Goal: Task Accomplishment & Management: Use online tool/utility

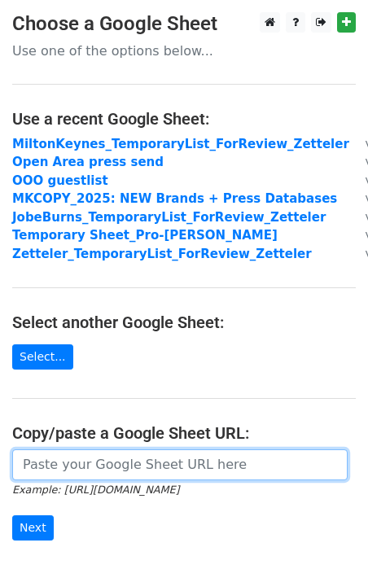
click at [88, 460] on input "url" at bounding box center [180, 465] width 336 height 31
paste input "[URL][DOMAIN_NAME]"
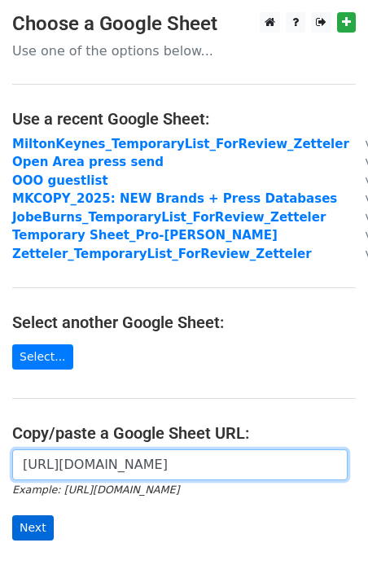
type input "[URL][DOMAIN_NAME]"
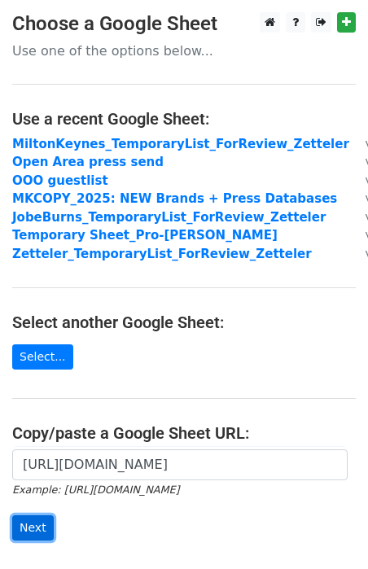
click at [36, 519] on input "Next" at bounding box center [33, 528] width 42 height 25
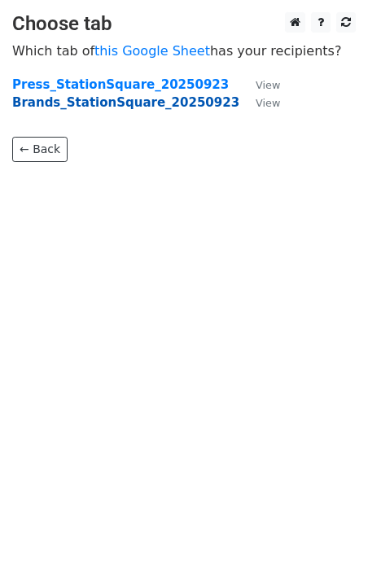
click at [81, 104] on strong "Brands_StationSquare_20250923" at bounding box center [125, 102] width 227 height 15
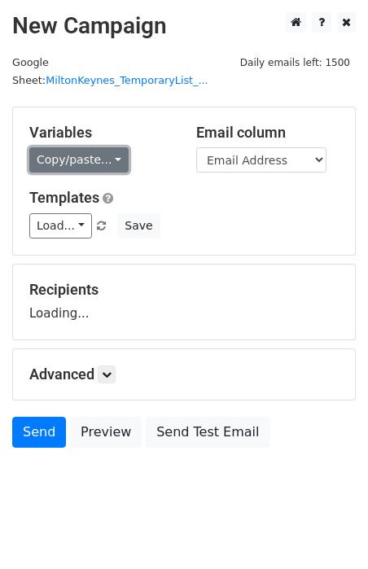
click at [98, 147] on link "Copy/paste..." at bounding box center [78, 159] width 99 height 25
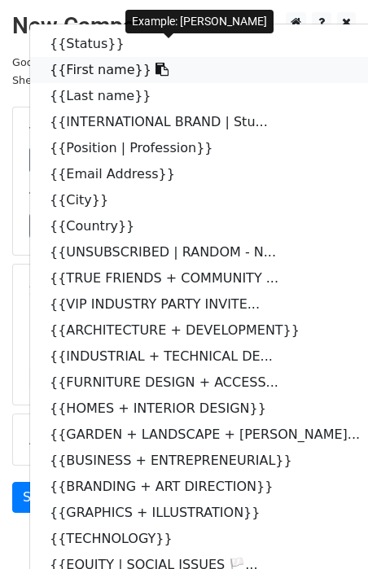
click at [86, 57] on link "{{First name}}" at bounding box center [213, 70] width 367 height 26
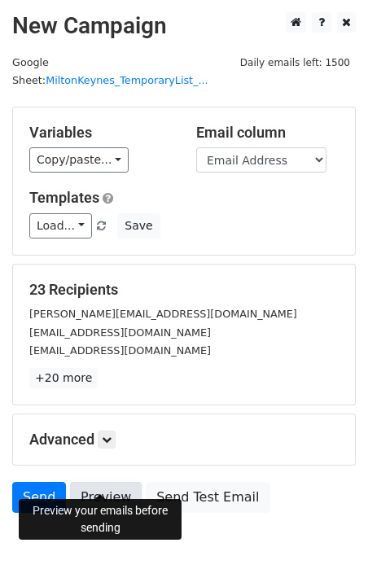
click at [112, 483] on link "Preview" at bounding box center [106, 497] width 72 height 31
click at [123, 482] on link "Preview" at bounding box center [106, 497] width 72 height 31
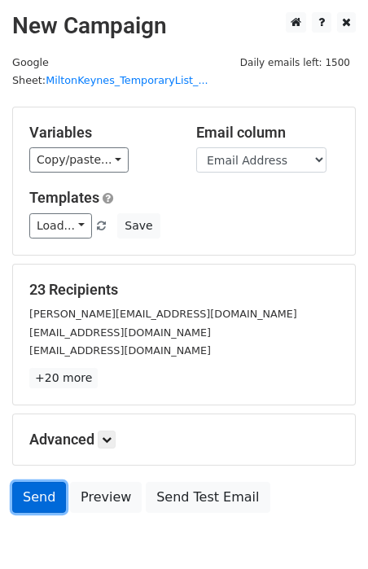
click at [51, 486] on link "Send" at bounding box center [39, 497] width 54 height 31
